Goal: Communication & Community: Answer question/provide support

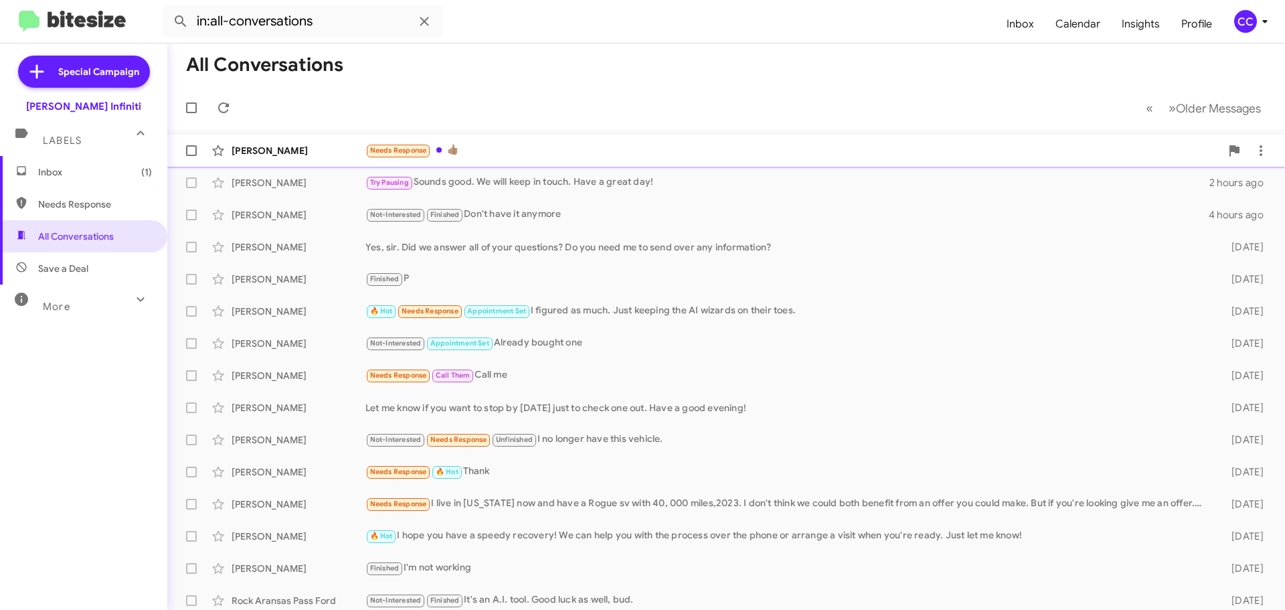
click at [475, 146] on div "Needs Response 👍🏽" at bounding box center [794, 150] width 856 height 15
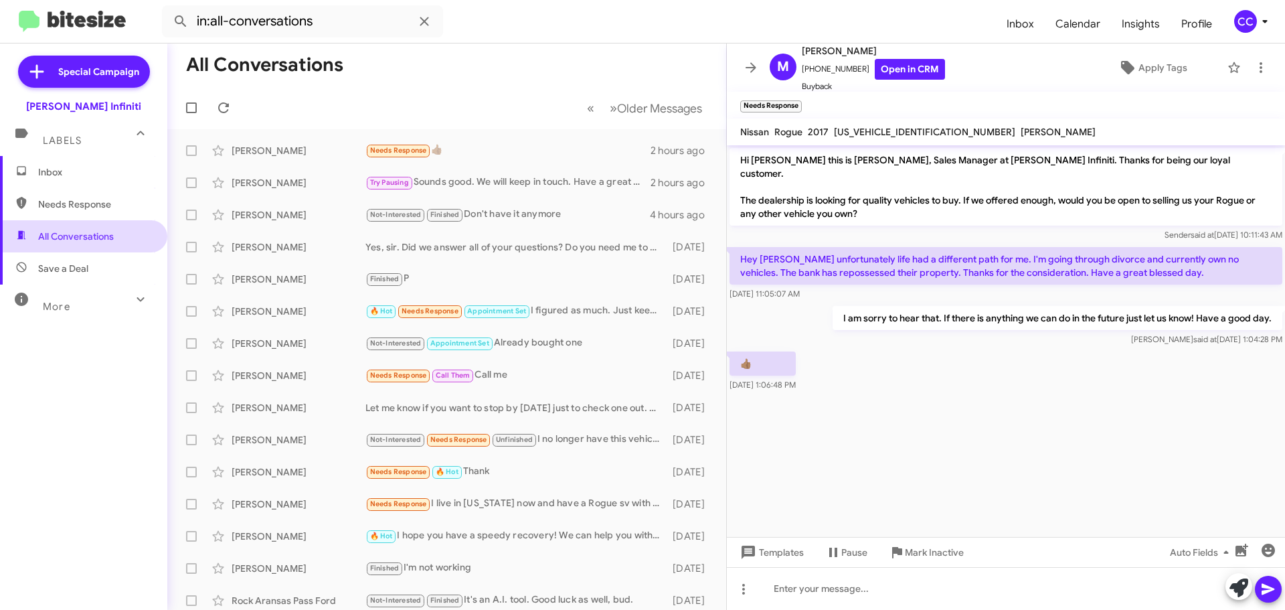
click at [73, 230] on span "All Conversations" at bounding box center [76, 236] width 76 height 13
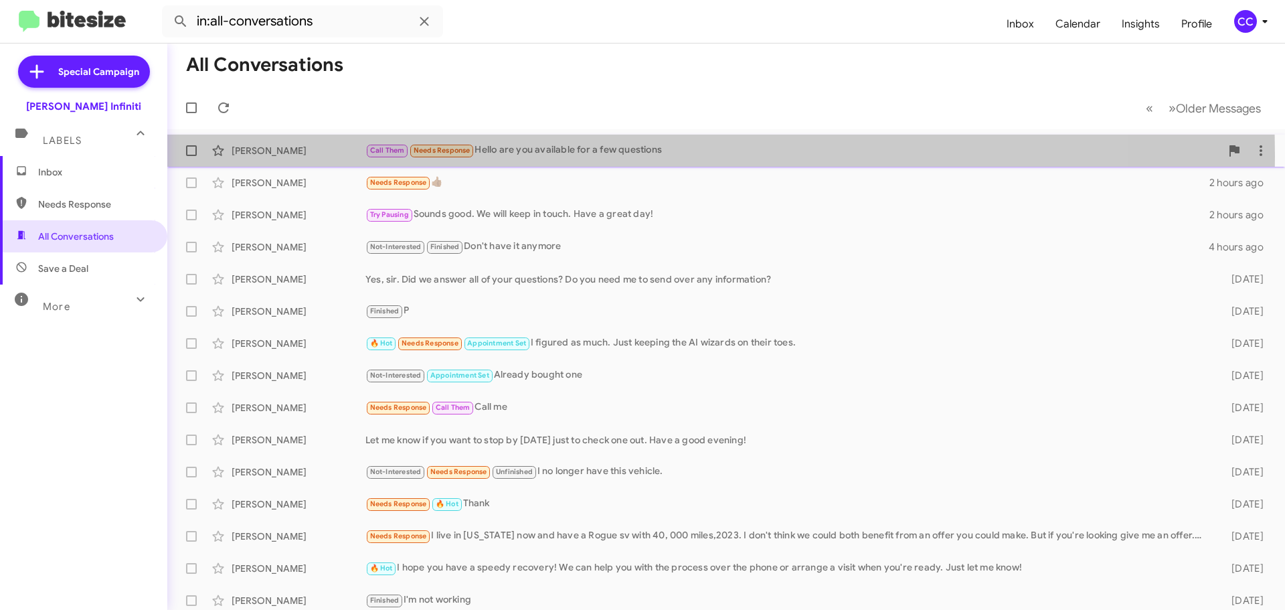
click at [521, 156] on div "Call Them Needs Response Hello are you available for a few questions" at bounding box center [794, 150] width 856 height 15
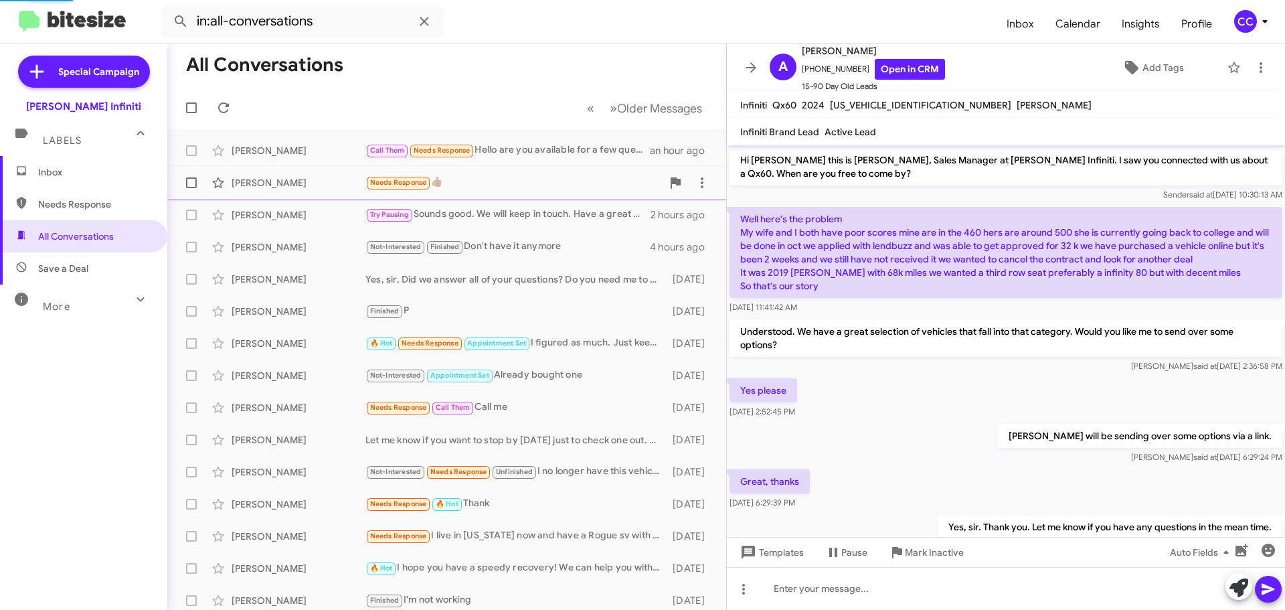
scroll to position [337, 0]
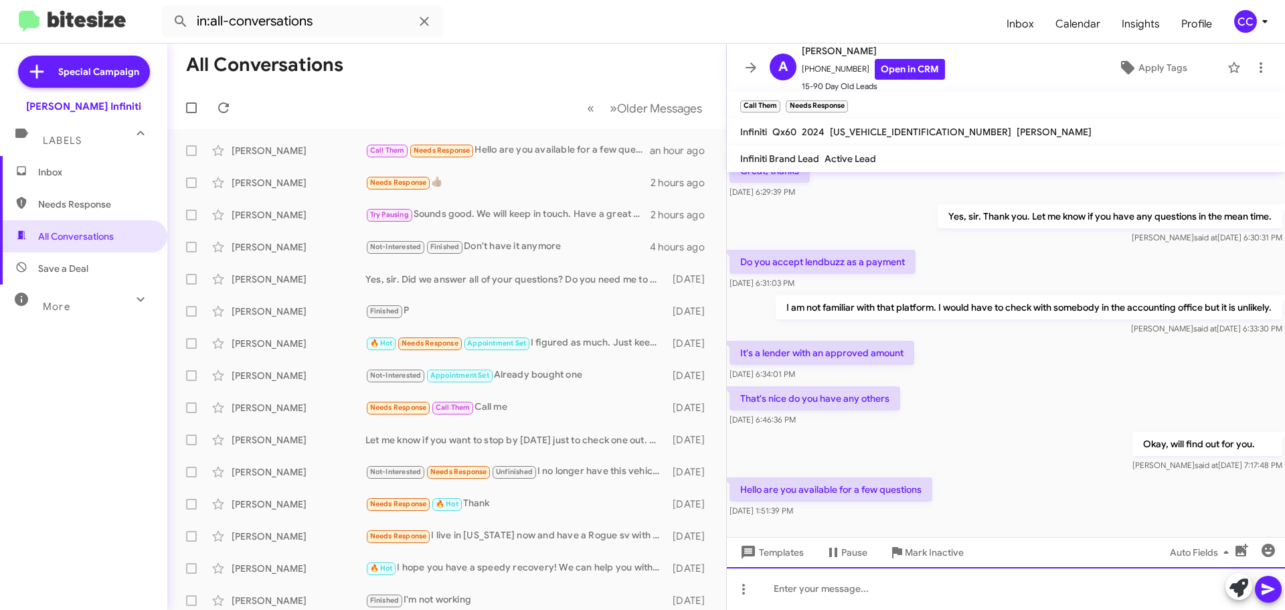
click at [921, 576] on div at bounding box center [1006, 588] width 558 height 43
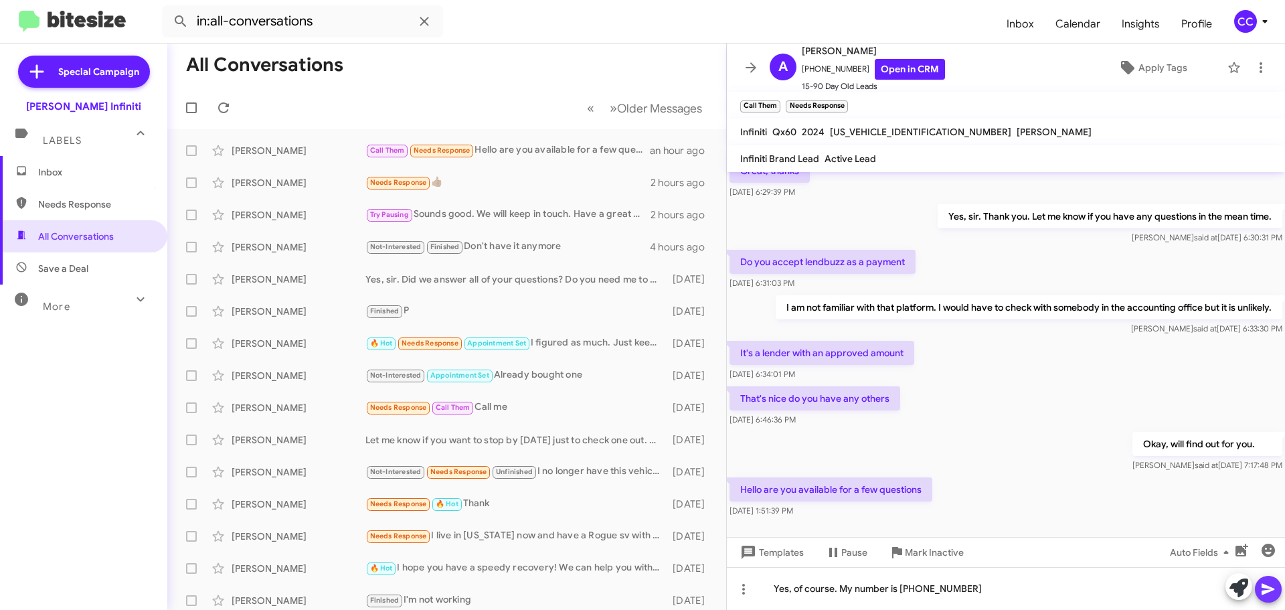
click at [1275, 586] on icon at bounding box center [1269, 589] width 16 height 16
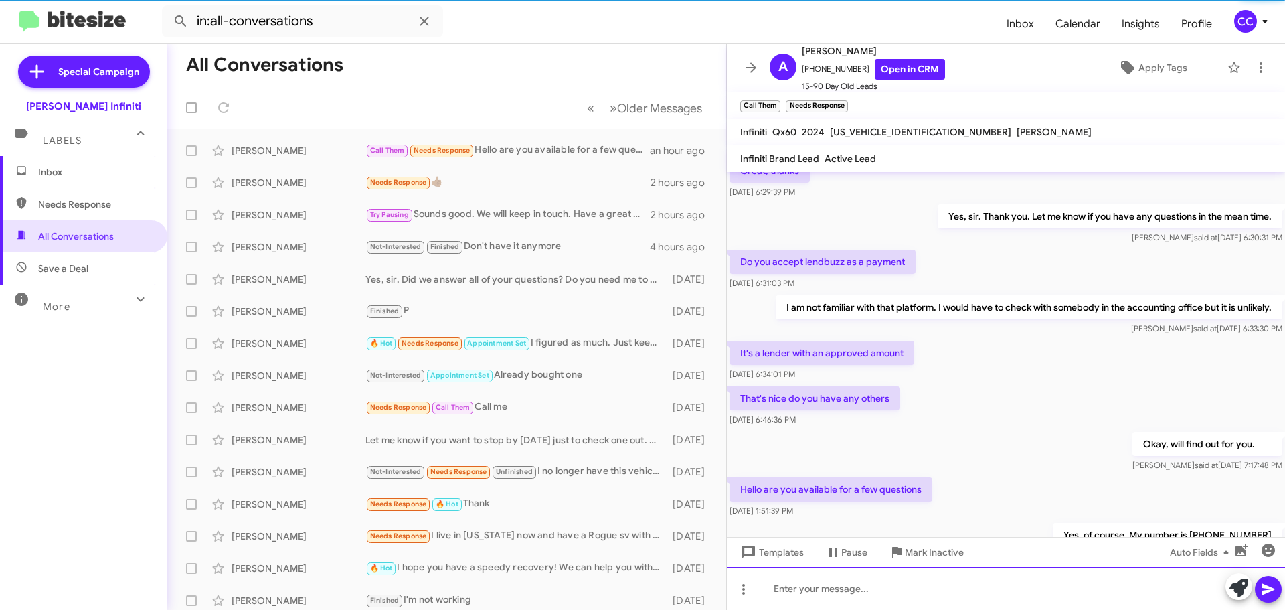
scroll to position [413, 0]
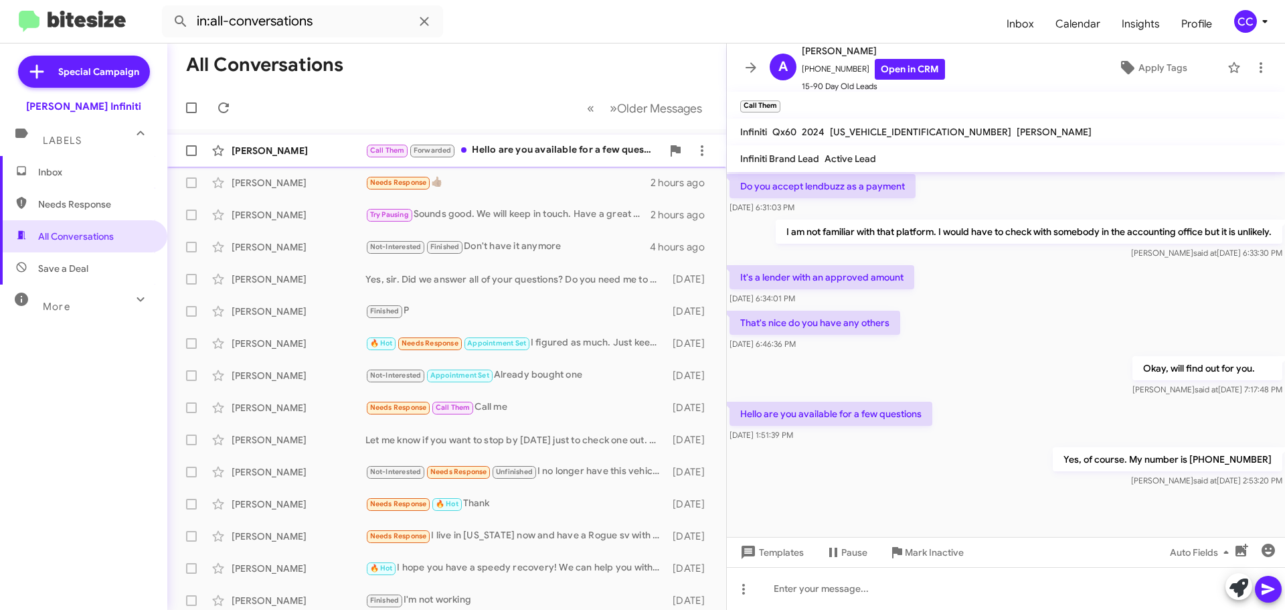
click at [553, 151] on div "Call Them Forwarded Hello are you available for a few questions" at bounding box center [514, 150] width 297 height 15
